Goal: Find specific page/section: Find specific page/section

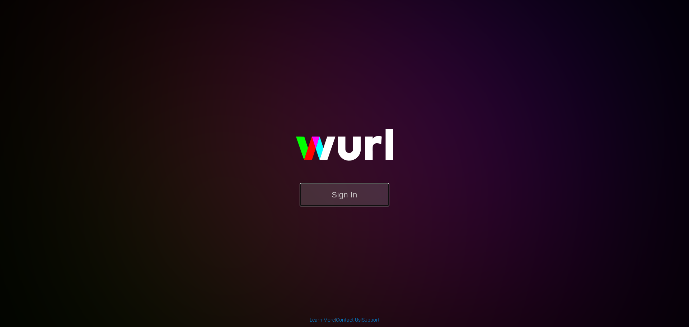
click at [329, 206] on button "Sign In" at bounding box center [345, 194] width 90 height 23
click at [364, 187] on button "Sign In" at bounding box center [345, 194] width 90 height 23
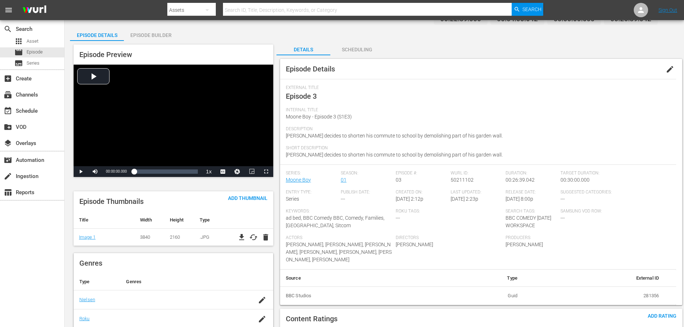
scroll to position [72, 0]
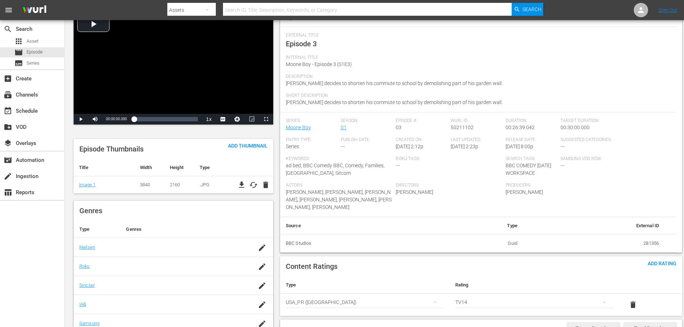
click at [648, 245] on td "281356" at bounding box center [593, 243] width 141 height 19
click at [644, 246] on td "281356" at bounding box center [593, 243] width 141 height 19
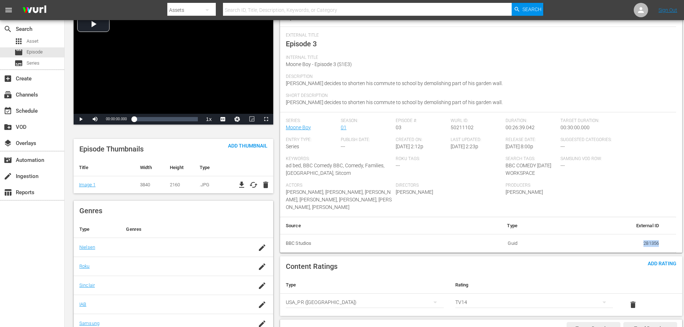
click at [644, 246] on td "281356" at bounding box center [593, 243] width 141 height 19
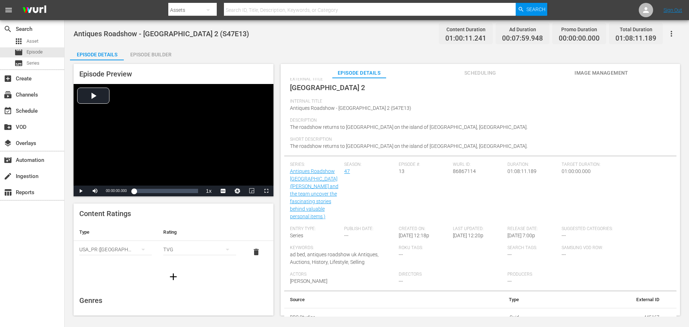
scroll to position [32, 0]
